Goal: Find specific page/section: Find specific page/section

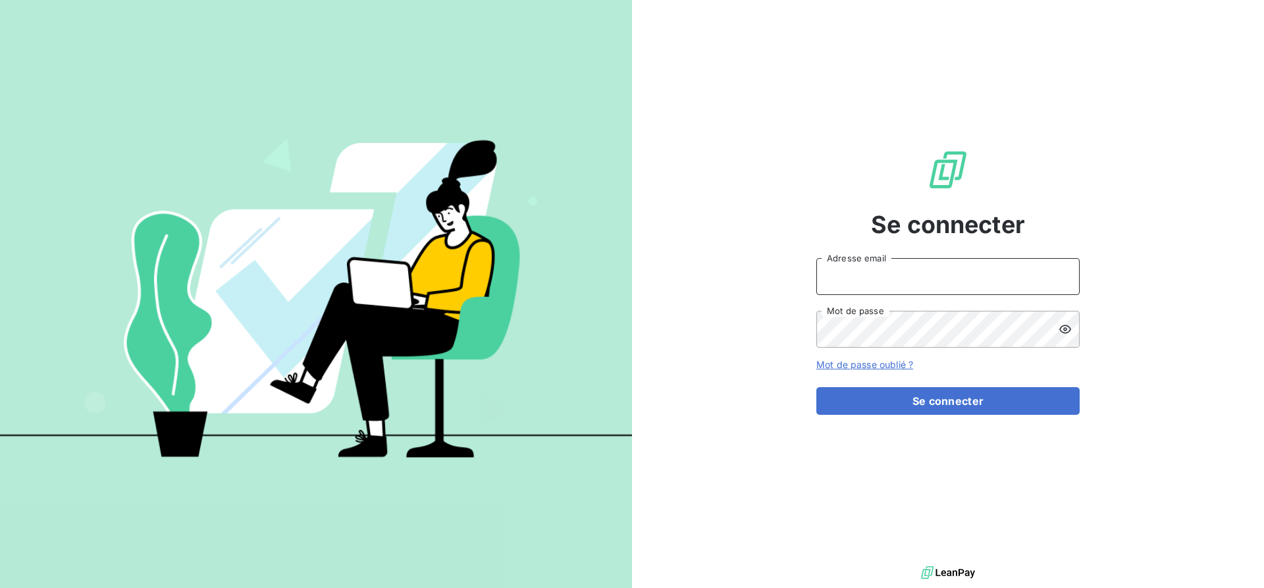
click at [884, 286] on input "Adresse email" at bounding box center [947, 276] width 263 height 37
click at [867, 280] on input "Adresse email" at bounding box center [947, 276] width 263 height 37
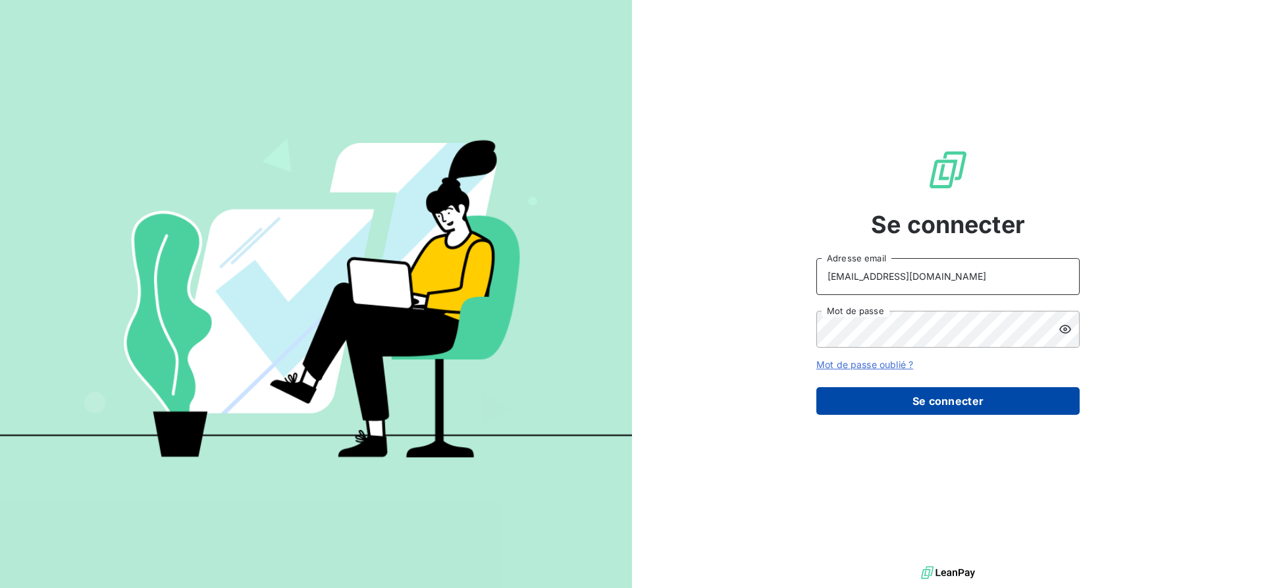
type input "sales@technicaviation.com"
click at [896, 400] on button "Se connecter" at bounding box center [947, 401] width 263 height 28
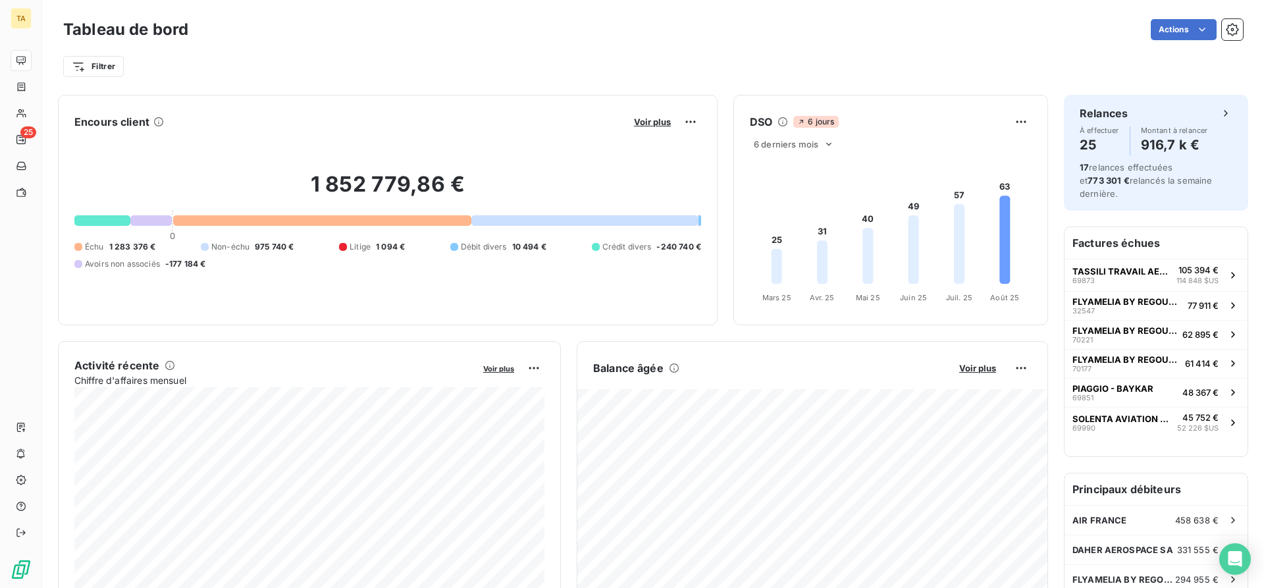
click at [146, 152] on div "1 852 779,86 € 0 Échu 1 283 376 € Non-échu 975 740 € Litige 1 094 € Débit diver…" at bounding box center [387, 220] width 627 height 176
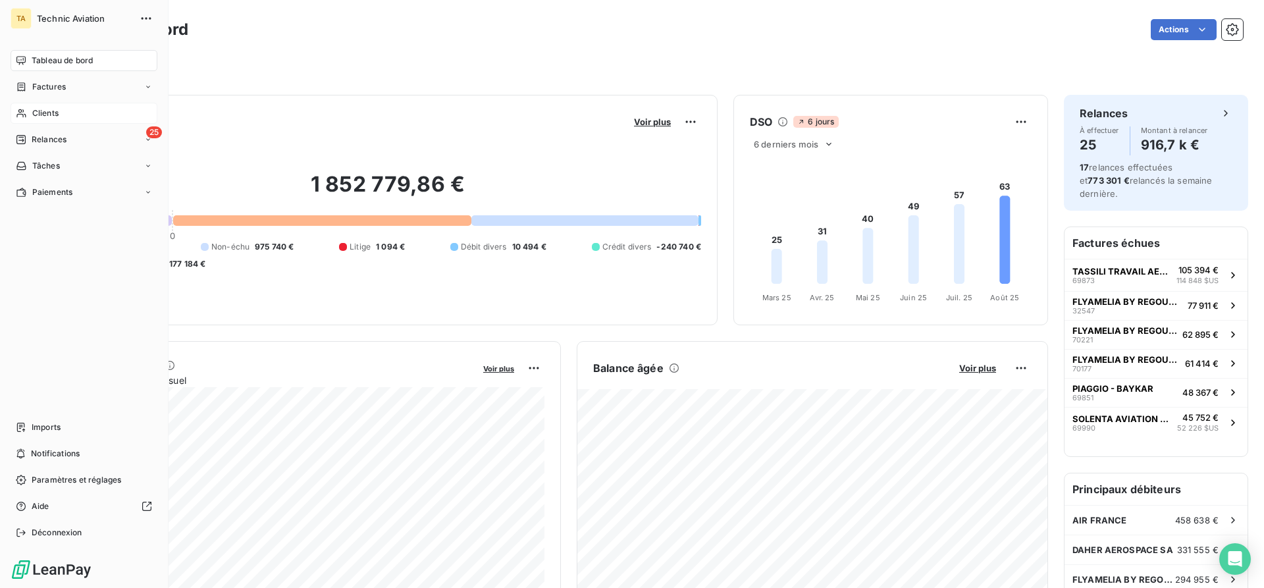
click at [40, 111] on span "Clients" at bounding box center [45, 113] width 26 height 12
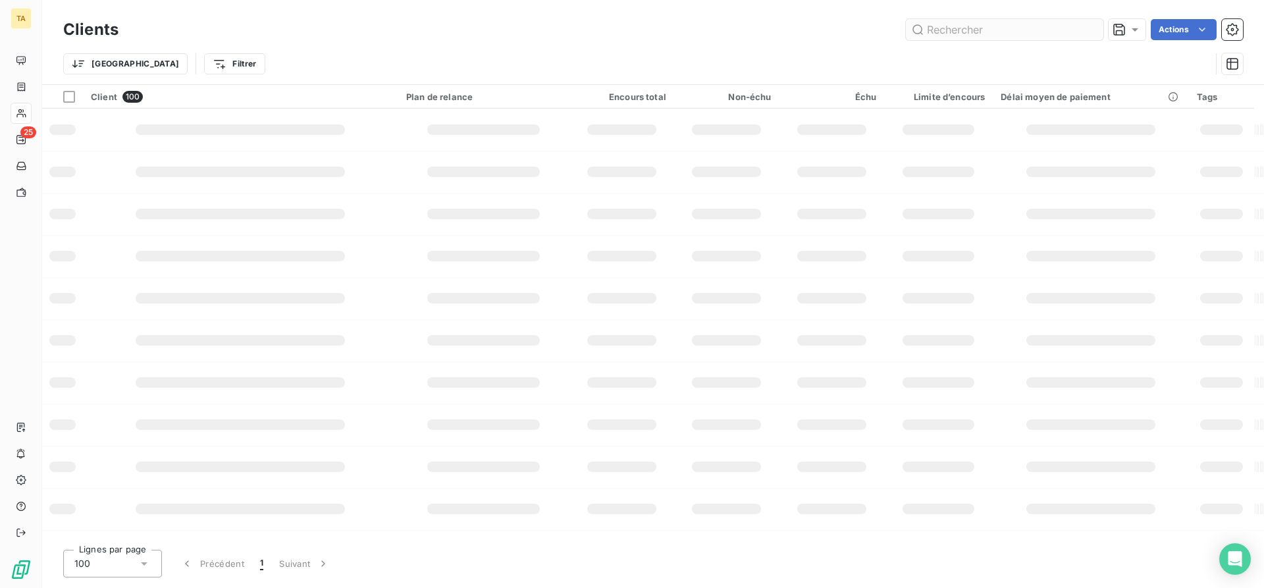
click at [960, 31] on input "text" at bounding box center [1004, 29] width 197 height 21
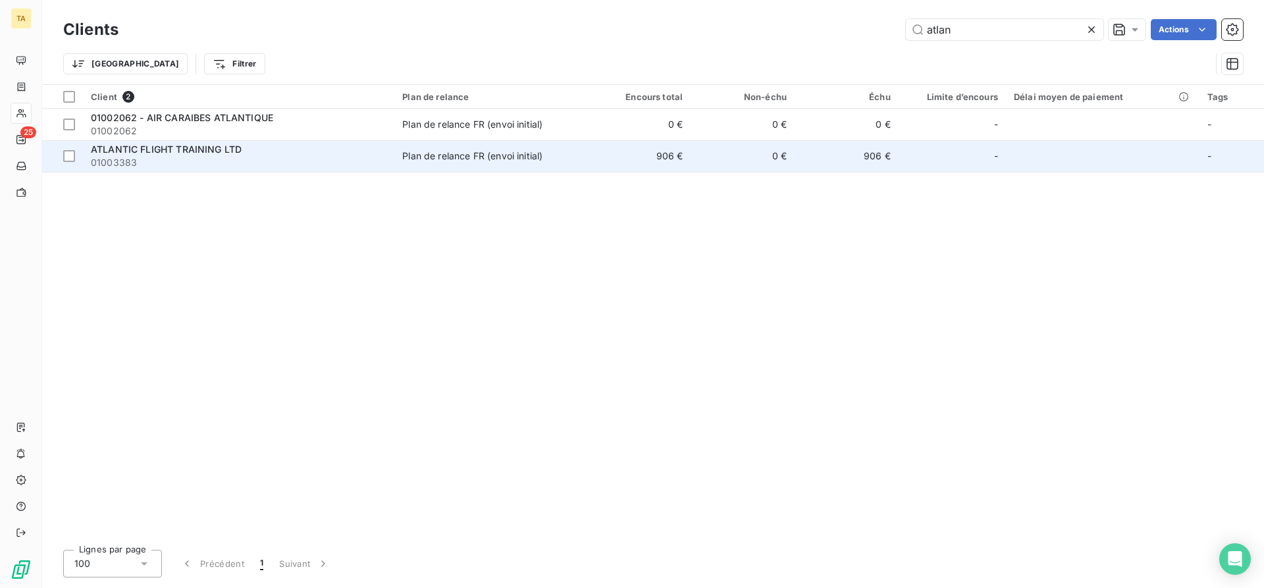
type input "atlan"
click at [159, 151] on span "ATLANTIC FLIGHT TRAINING LTD" at bounding box center [166, 148] width 151 height 11
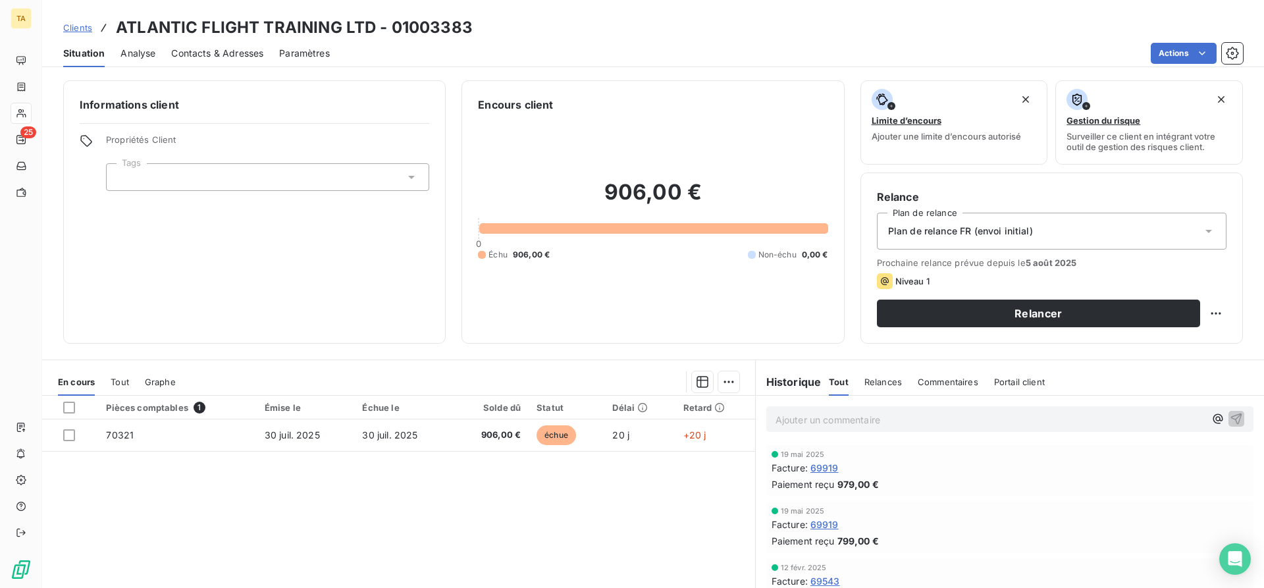
click at [598, 30] on div "Clients ATLANTIC FLIGHT TRAINING LTD - 01003383" at bounding box center [652, 28] width 1221 height 24
click at [607, 36] on div "Clients ATLANTIC FLIGHT TRAINING LTD - 01003383" at bounding box center [652, 28] width 1221 height 24
click at [1067, 499] on div "19 mai 2025 Facture : 69919 Paiement reçu 979,00 €" at bounding box center [1010, 470] width 508 height 57
click at [269, 483] on div "Pièces comptables 1 Émise le Échue le Solde dû Statut Délai Retard 70321 30 jui…" at bounding box center [398, 522] width 713 height 253
